Goal: Find specific page/section: Find specific page/section

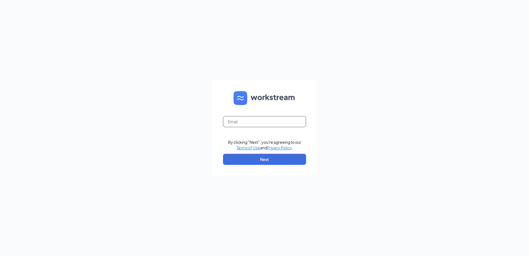
click at [257, 121] on input "text" at bounding box center [264, 121] width 83 height 11
type input "[EMAIL_ADDRESS][DOMAIN_NAME]"
click at [257, 159] on button "Next" at bounding box center [264, 159] width 83 height 11
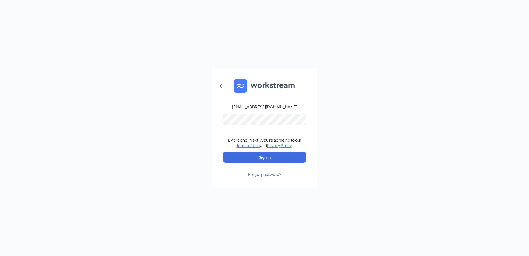
click at [260, 151] on form "[EMAIL_ADDRESS][DOMAIN_NAME] By clicking "Next", you're agreeing to our Terms o…" at bounding box center [264, 128] width 105 height 120
click at [260, 157] on button "Sign In" at bounding box center [264, 156] width 83 height 11
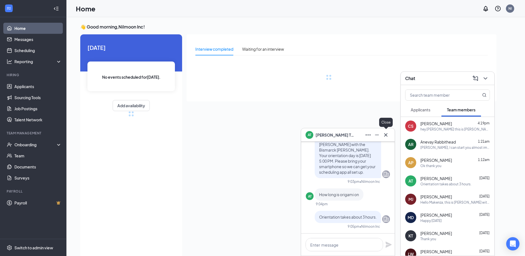
click at [392, 134] on div "AT Andrew TwoHearts" at bounding box center [348, 134] width 94 height 13
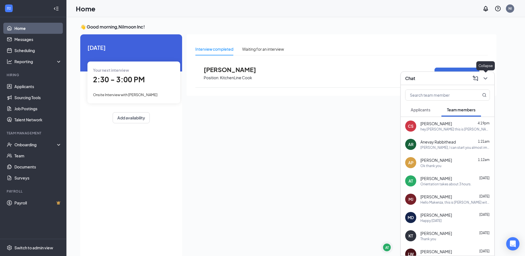
click at [487, 77] on icon "ChevronDown" at bounding box center [485, 78] width 7 height 7
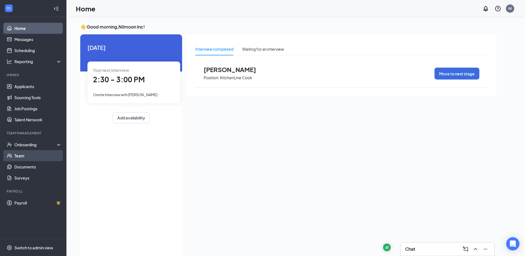
click at [23, 157] on link "Team" at bounding box center [37, 155] width 47 height 11
